Goal: Navigation & Orientation: Understand site structure

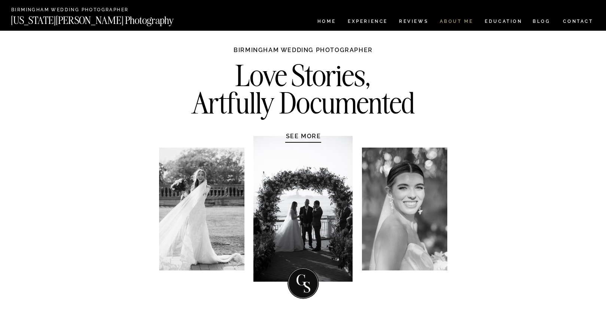
click at [458, 22] on nav "ABOUT ME" at bounding box center [457, 22] width 34 height 6
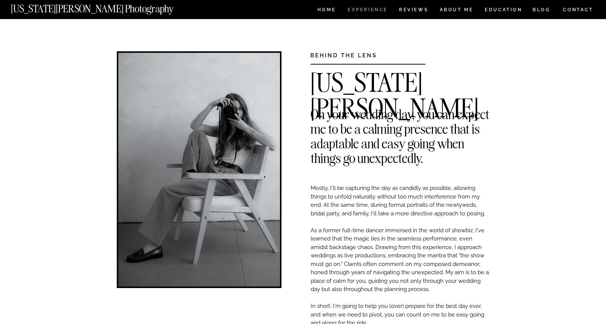
click at [370, 9] on nav "Experience" at bounding box center [367, 10] width 39 height 6
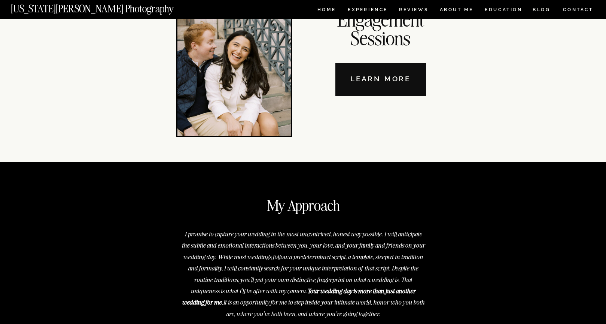
scroll to position [2546, 0]
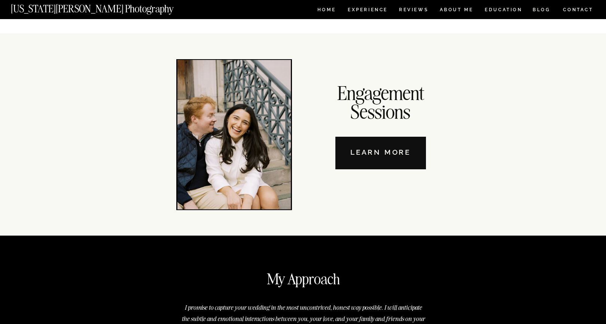
click at [364, 154] on nav "Learn More" at bounding box center [381, 153] width 91 height 33
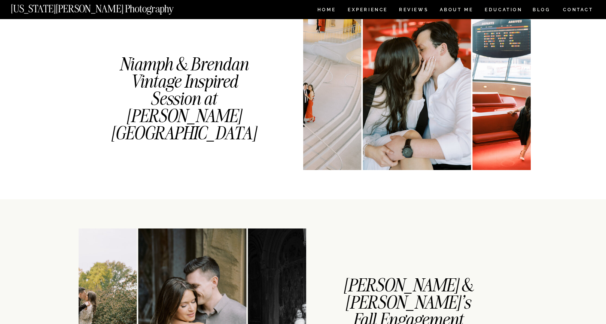
scroll to position [861, 0]
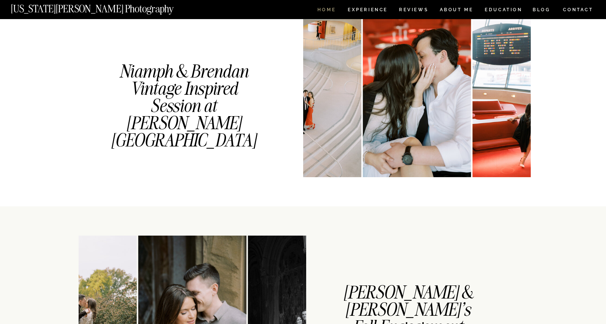
click at [328, 12] on nav "HOME" at bounding box center [326, 10] width 21 height 6
